Goal: Navigation & Orientation: Find specific page/section

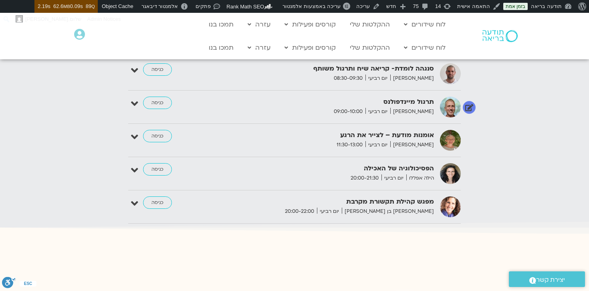
scroll to position [945, 0]
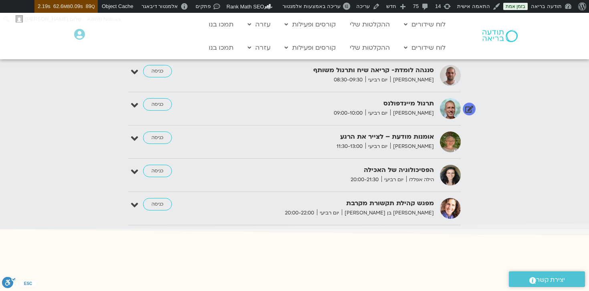
click at [429, 109] on span "[PERSON_NAME]" at bounding box center [412, 113] width 44 height 8
click at [413, 111] on div "תרגול מיינדפולנס ניב אידלמן יום רביעי 09:00-10:00 כניסה" at bounding box center [300, 108] width 320 height 21
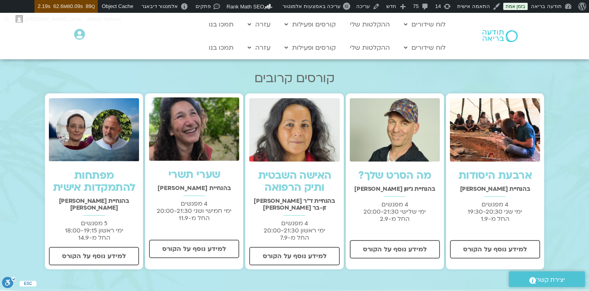
scroll to position [196, 0]
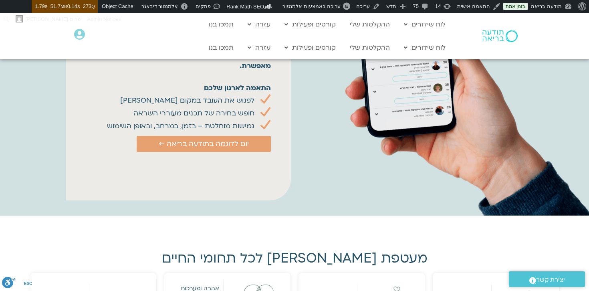
scroll to position [247, 0]
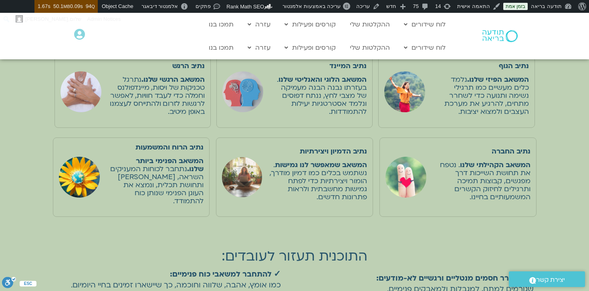
scroll to position [473, 0]
